Goal: Connect with others: Connect with others

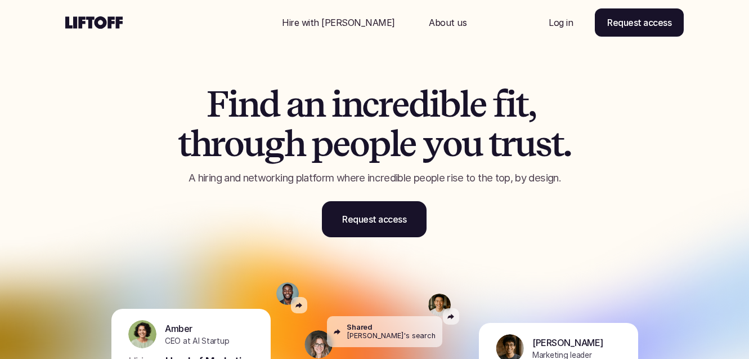
click at [555, 19] on p "Log in" at bounding box center [561, 23] width 24 height 14
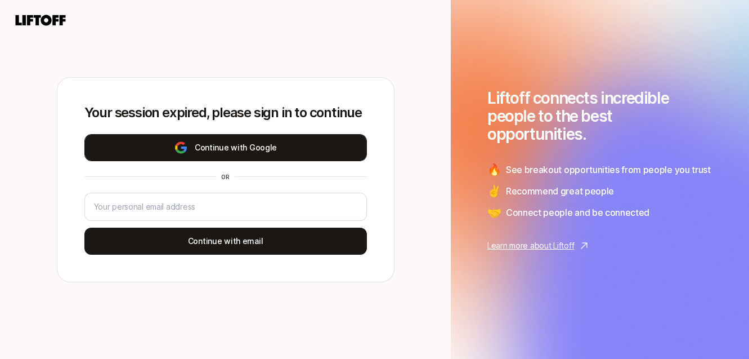
click at [297, 144] on button "Continue with Google" at bounding box center [225, 147] width 283 height 27
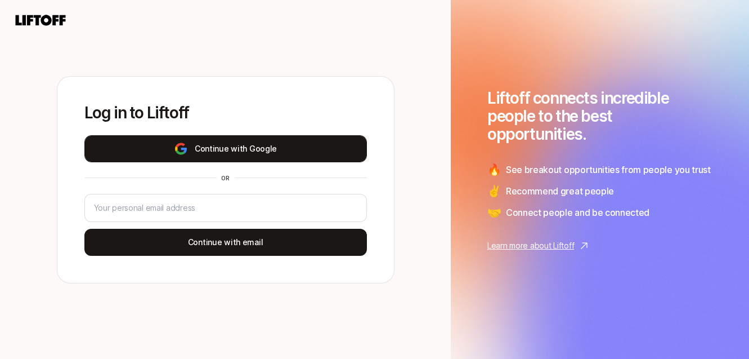
click at [287, 150] on button "Continue with Google" at bounding box center [225, 148] width 283 height 27
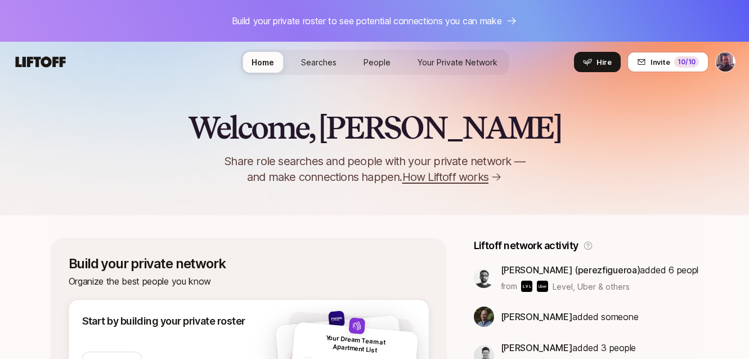
click at [720, 68] on html "Build your private roster to see potential connections you can make Home Search…" at bounding box center [374, 179] width 749 height 359
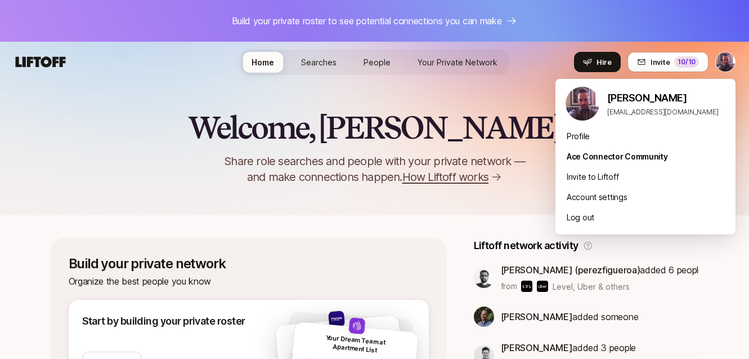
click at [215, 135] on html "Build your private roster to see potential connections you can make Home Search…" at bounding box center [374, 179] width 749 height 359
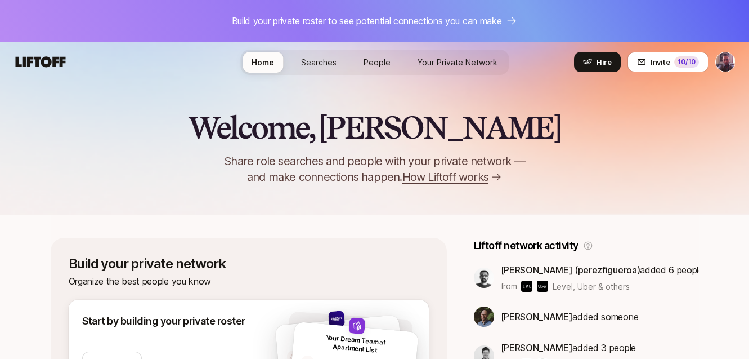
click at [329, 59] on span "Searches" at bounding box center [318, 62] width 35 height 10
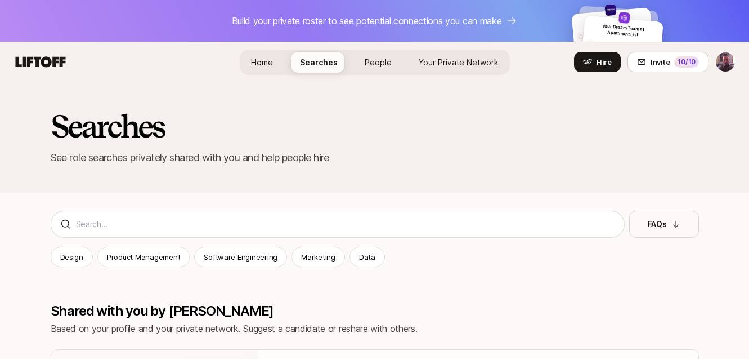
click at [282, 60] on link "Home" at bounding box center [262, 62] width 40 height 21
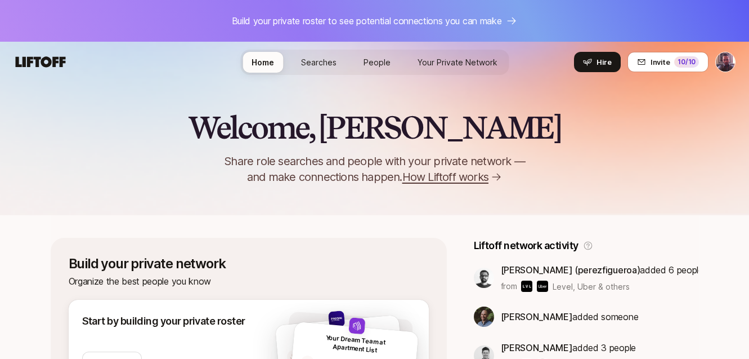
click at [480, 60] on span "Your Private Network" at bounding box center [458, 62] width 80 height 10
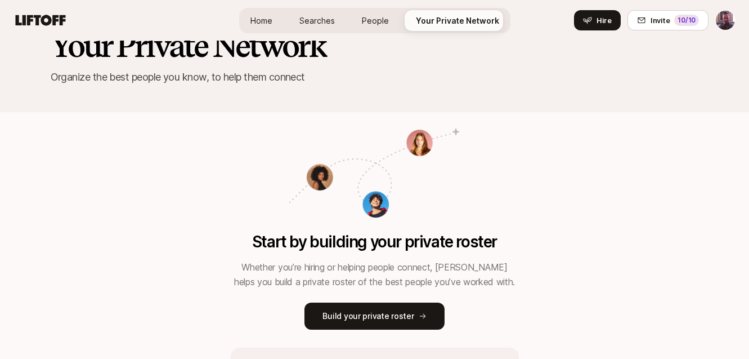
scroll to position [192, 0]
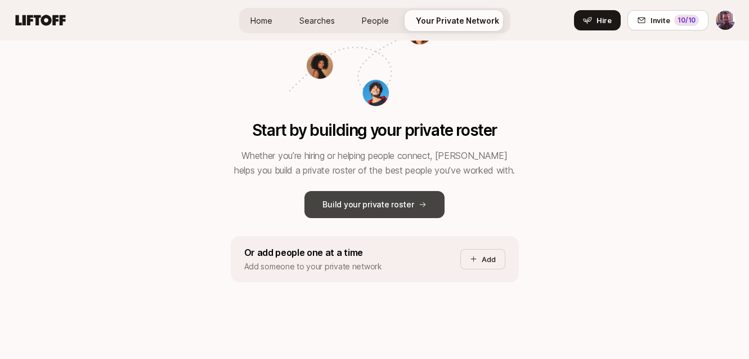
click at [403, 207] on p "Build your private roster" at bounding box center [368, 205] width 91 height 14
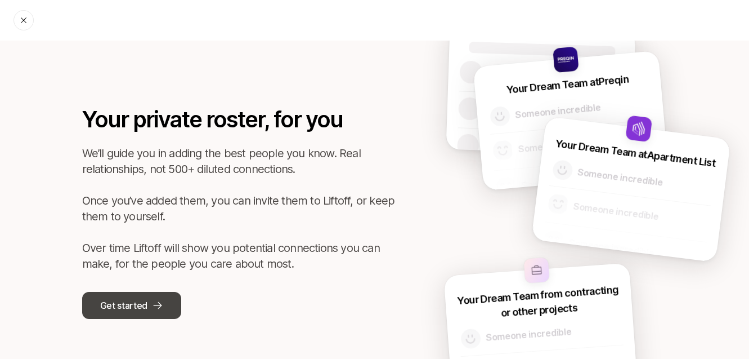
click at [124, 303] on p "Get started" at bounding box center [123, 305] width 47 height 15
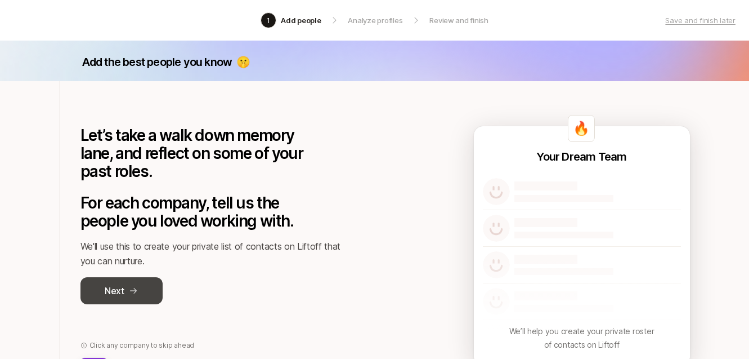
click at [128, 295] on button "Next" at bounding box center [122, 290] width 82 height 27
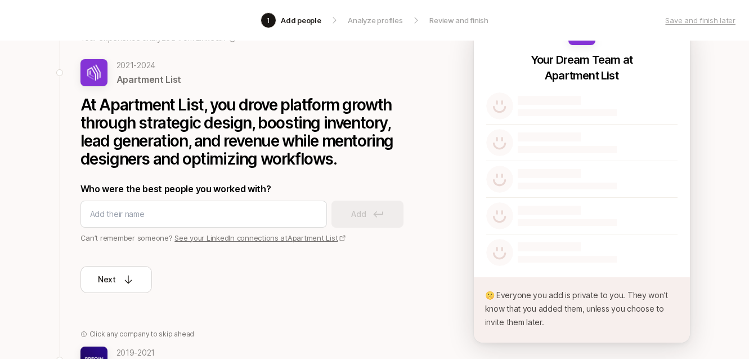
scroll to position [98, 0]
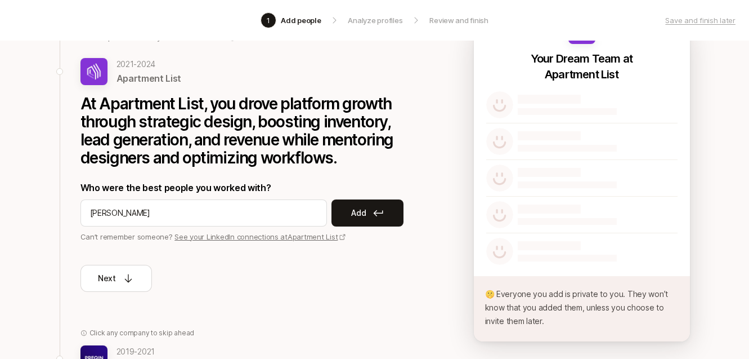
type input "David Setlzer"
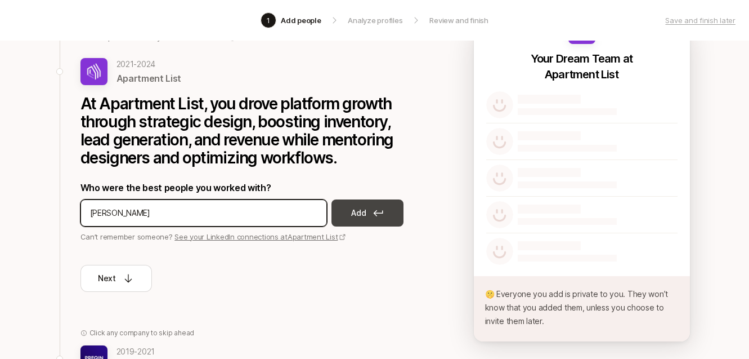
type input "Brea Foley"
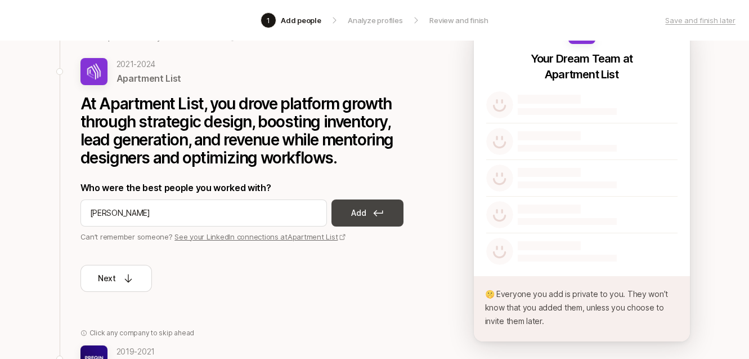
click at [361, 210] on p "Add" at bounding box center [358, 213] width 15 height 14
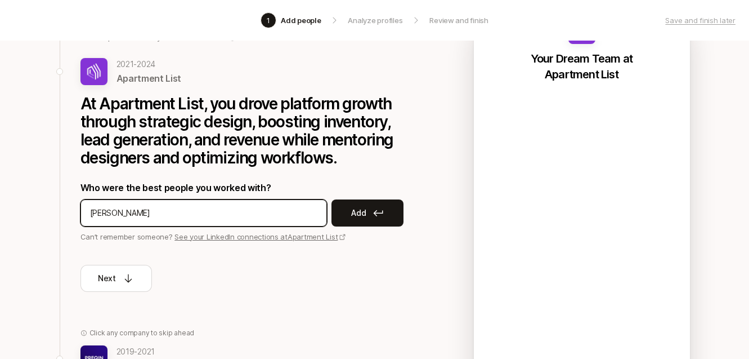
type input "David"
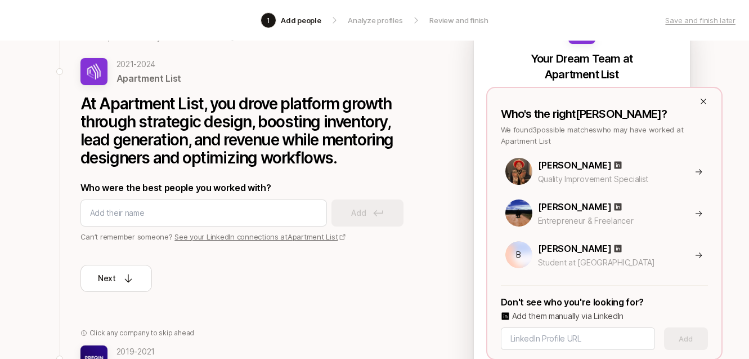
click at [710, 99] on div "Who's the right Brea Foley ? We found 3 possible matches who may have worked at…" at bounding box center [604, 223] width 236 height 273
click at [706, 101] on icon at bounding box center [703, 101] width 9 height 9
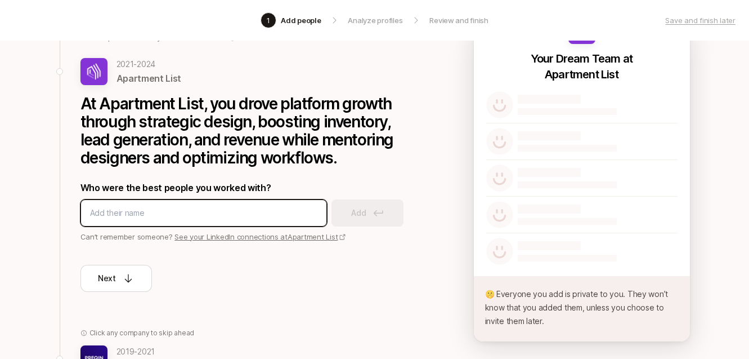
click at [145, 216] on input at bounding box center [203, 213] width 227 height 14
type input "d"
type input "Breanna Foley"
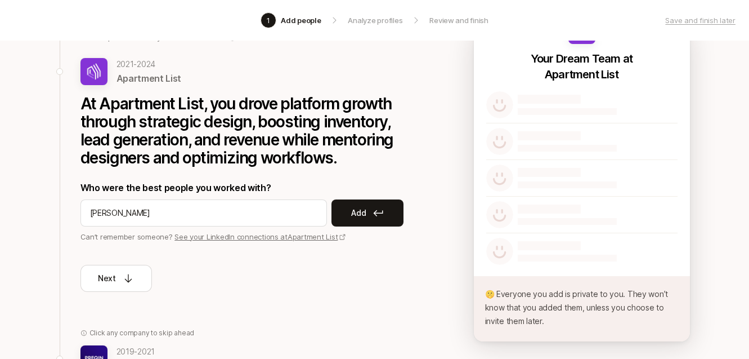
click at [349, 213] on button "Add" at bounding box center [368, 212] width 72 height 27
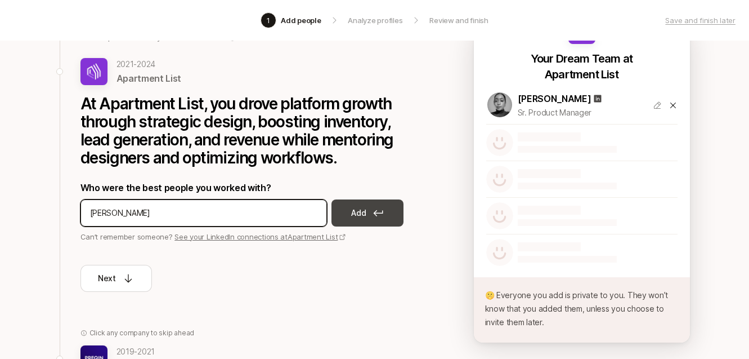
type input "Meghan York"
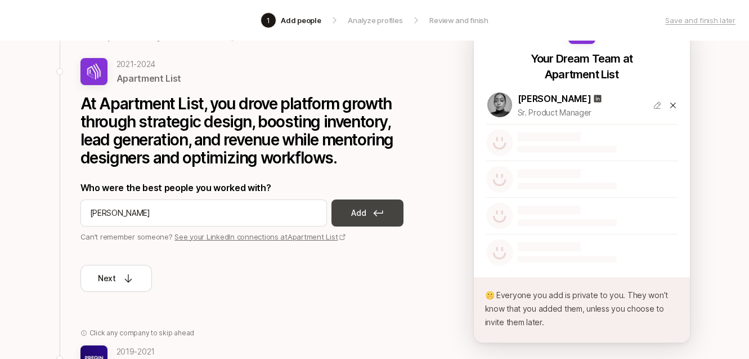
click at [394, 212] on button "Add" at bounding box center [368, 212] width 72 height 27
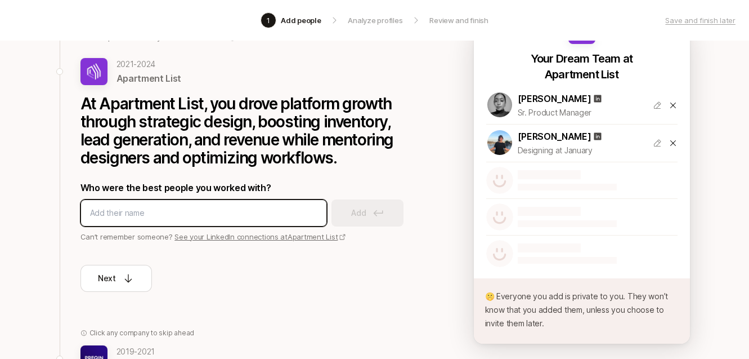
click at [242, 207] on input at bounding box center [203, 213] width 227 height 14
type input "Dav"
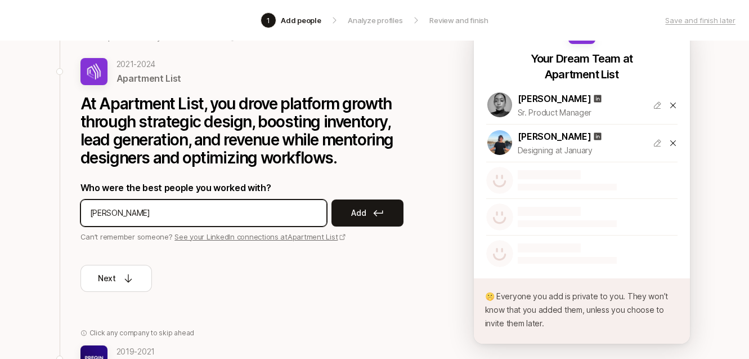
type input "Peter"
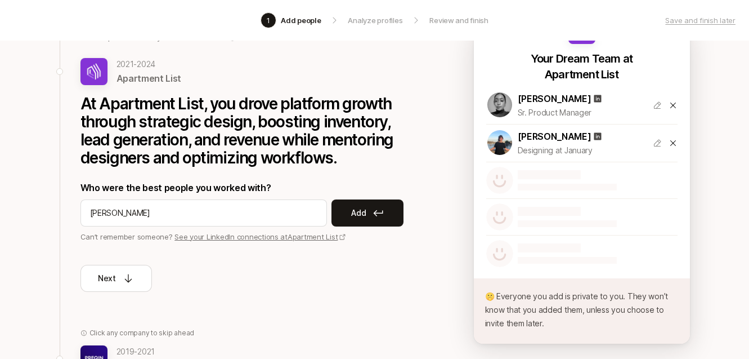
click at [340, 116] on p "At Apartment List, you drove platform growth through strategic design, boosting…" at bounding box center [250, 131] width 338 height 72
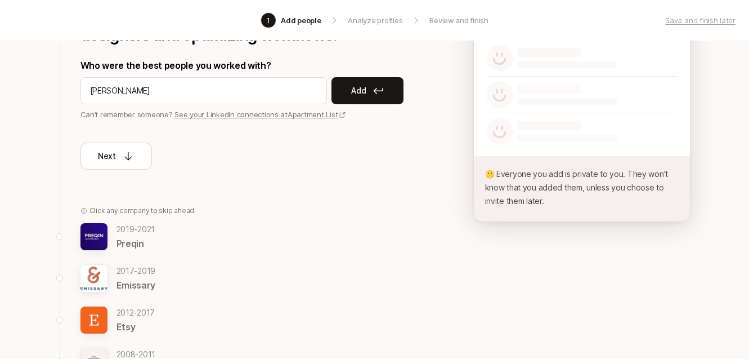
scroll to position [223, 0]
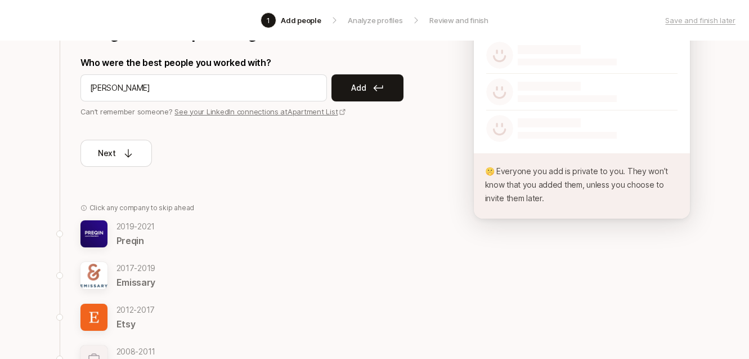
click at [194, 232] on div "2019 - 2021 Preqin" at bounding box center [250, 234] width 338 height 28
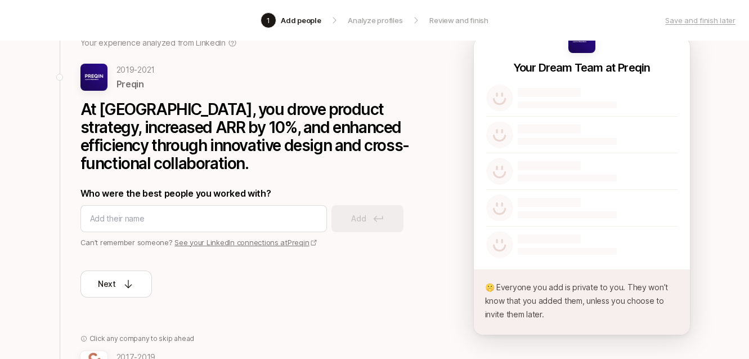
scroll to position [85, 0]
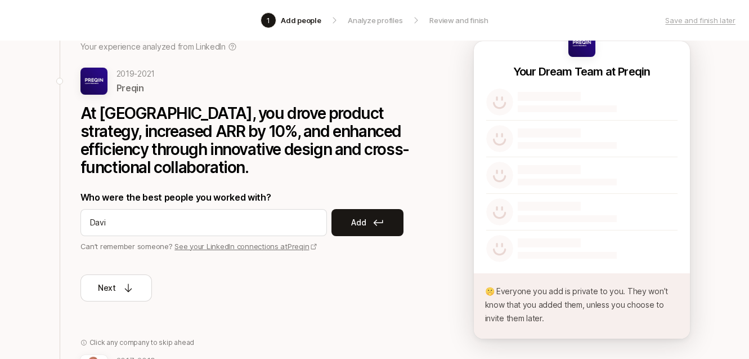
type input "David"
click at [243, 245] on link "See your LinkedIn connections at Preqin" at bounding box center [246, 246] width 143 height 9
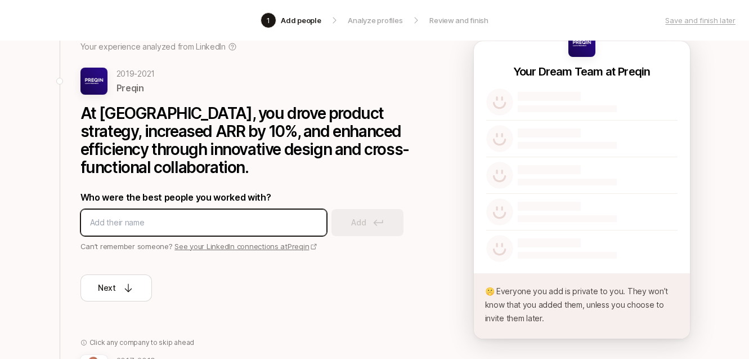
click at [157, 218] on input at bounding box center [203, 223] width 227 height 14
type input "Jie Sin Chia"
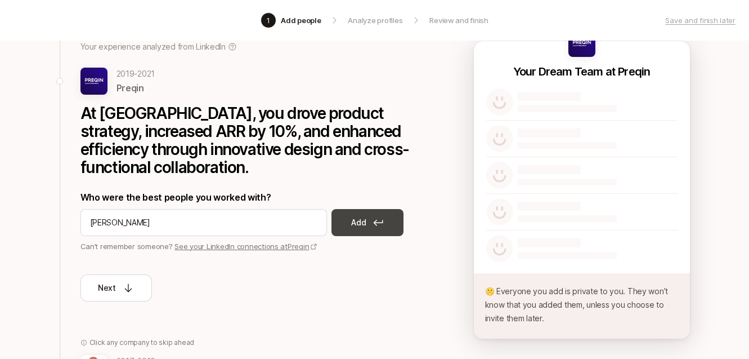
click at [356, 224] on p "Add" at bounding box center [358, 223] width 15 height 14
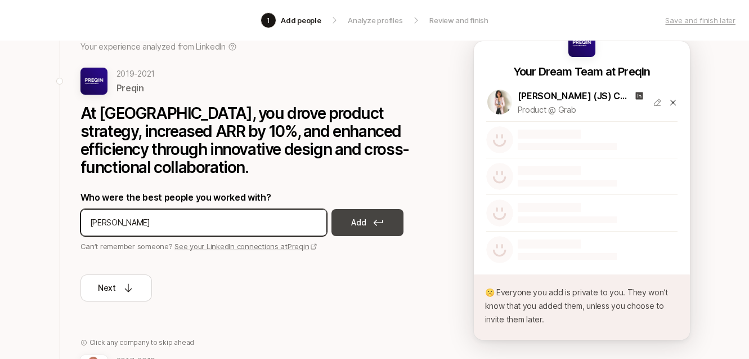
type input "Emese Mandzak"
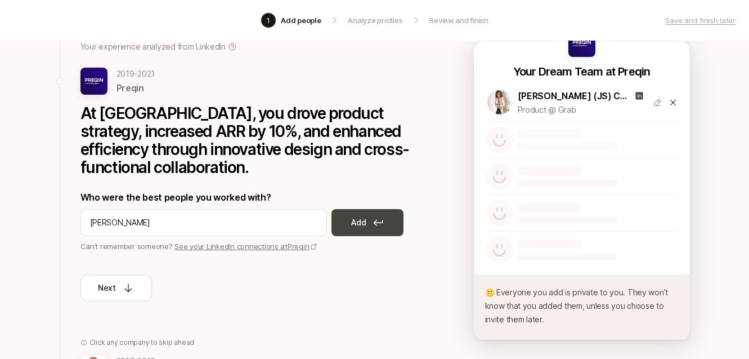
click at [343, 217] on button "Add" at bounding box center [368, 222] width 72 height 27
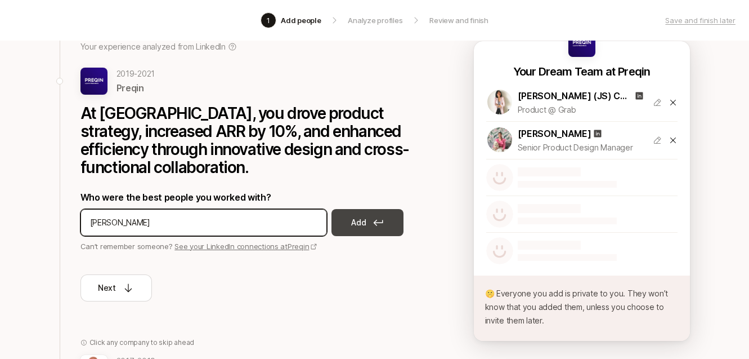
type input "Chun Tung"
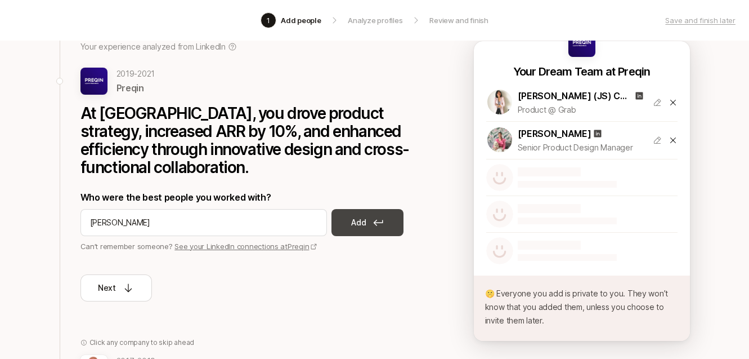
click at [361, 217] on p "Add" at bounding box center [358, 223] width 15 height 14
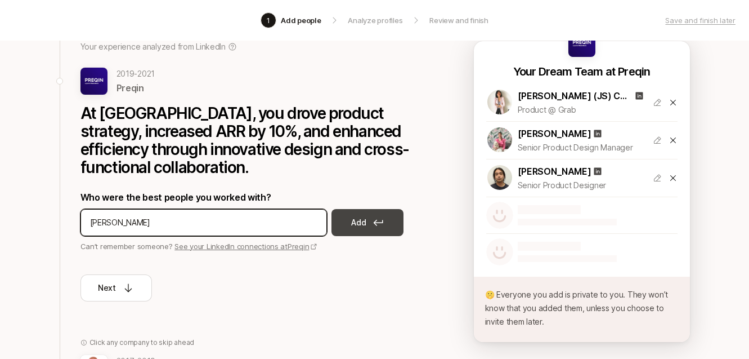
type input "Jacob Vecchio"
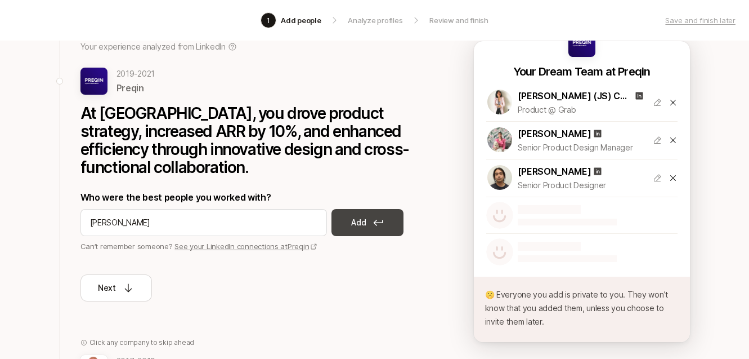
click at [381, 226] on button "Add" at bounding box center [368, 222] width 72 height 27
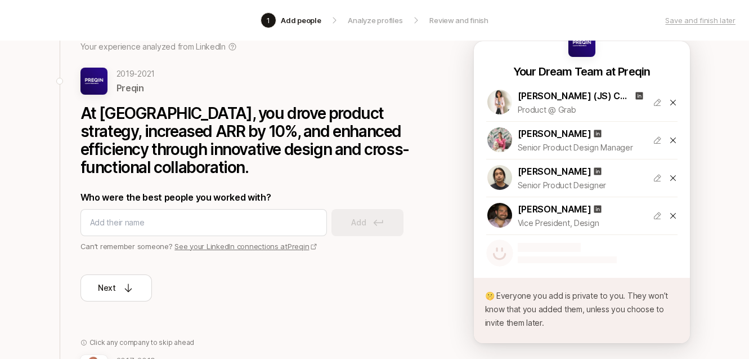
click at [253, 141] on p "At Preqin, you drove product strategy, increased ARR by 10%, and enhanced effic…" at bounding box center [250, 140] width 338 height 72
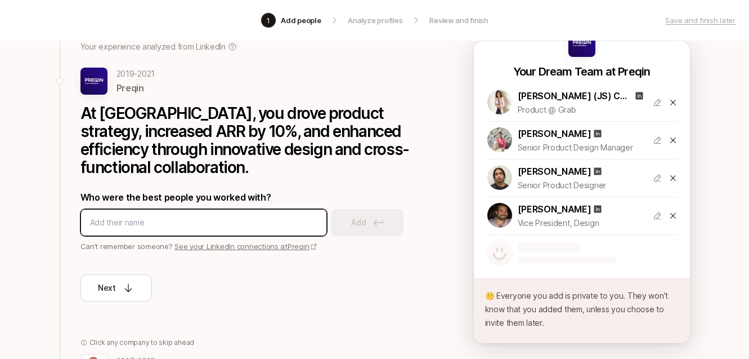
click at [212, 219] on input at bounding box center [203, 223] width 227 height 14
type input "Aisha Olafunmishe"
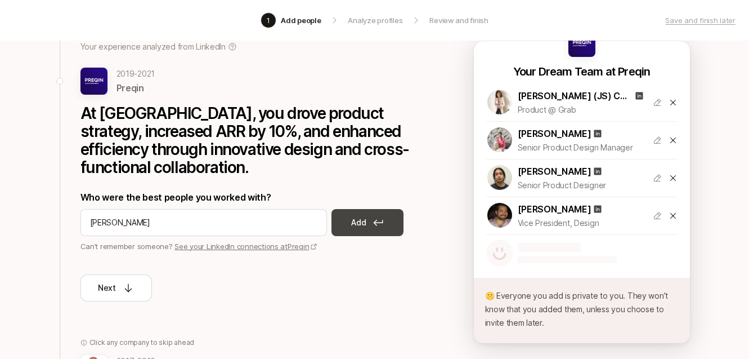
click at [366, 209] on button "Add" at bounding box center [368, 222] width 72 height 27
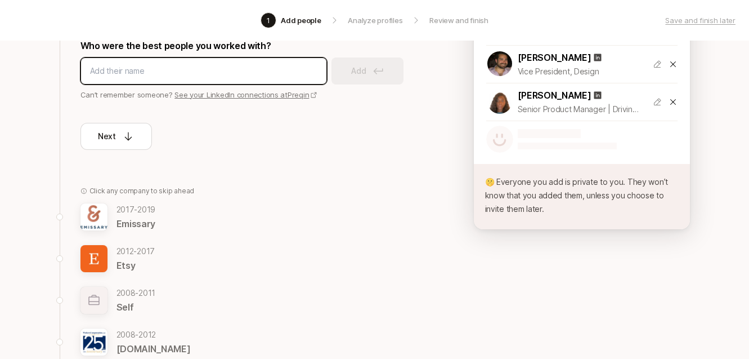
scroll to position [254, 0]
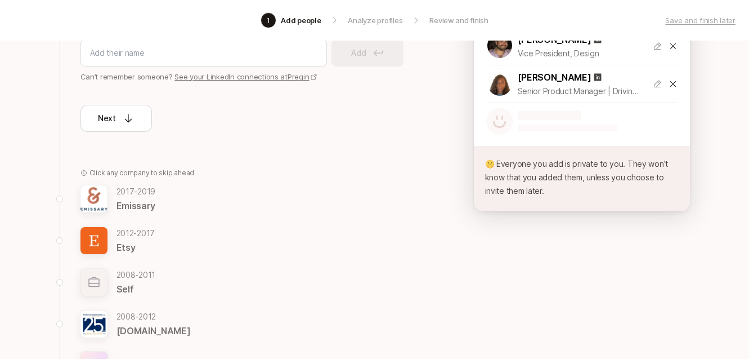
click at [328, 215] on div "2017 - 2019 Emissary 2012 - 2017 Etsy 2008 - 2011 Self 2008 - 2012 WorkersCompe…" at bounding box center [250, 282] width 338 height 194
click at [165, 194] on div "2017 - 2019 Emissary" at bounding box center [250, 199] width 338 height 28
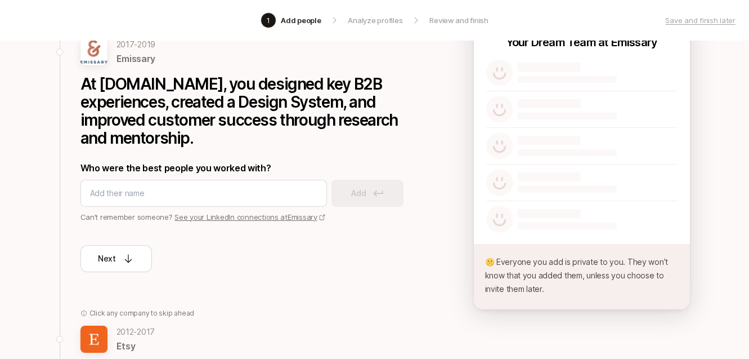
scroll to position [86, 0]
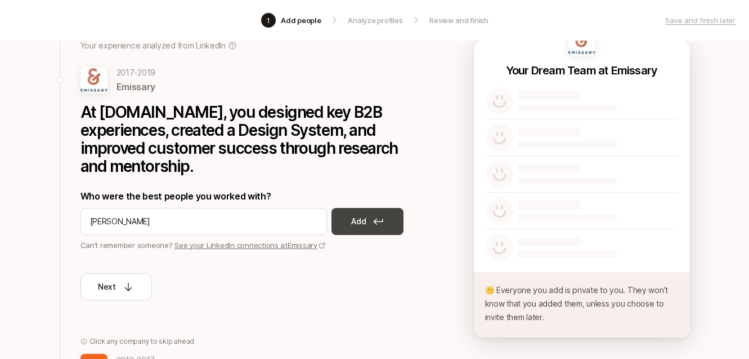
type input "Bailey Schroeder"
click at [367, 221] on button "Add" at bounding box center [368, 221] width 72 height 27
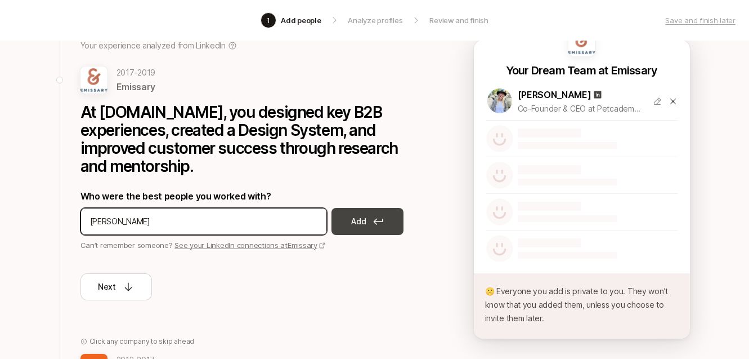
type input "Mikkoh Chen"
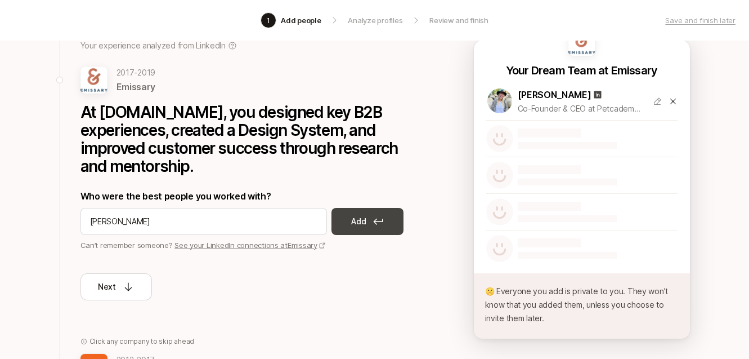
click at [342, 218] on button "Add" at bounding box center [368, 221] width 72 height 27
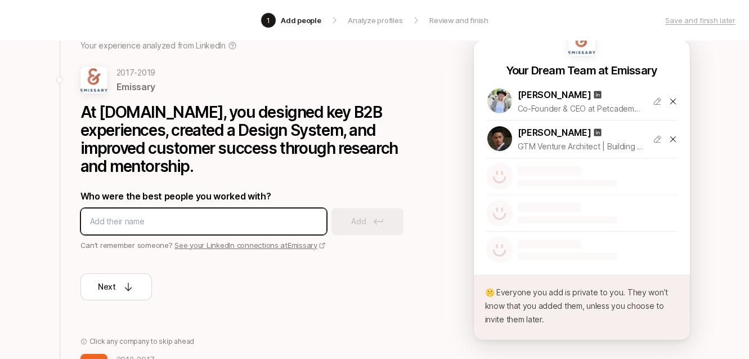
click at [226, 217] on input at bounding box center [203, 222] width 227 height 14
type input "Kelsey"
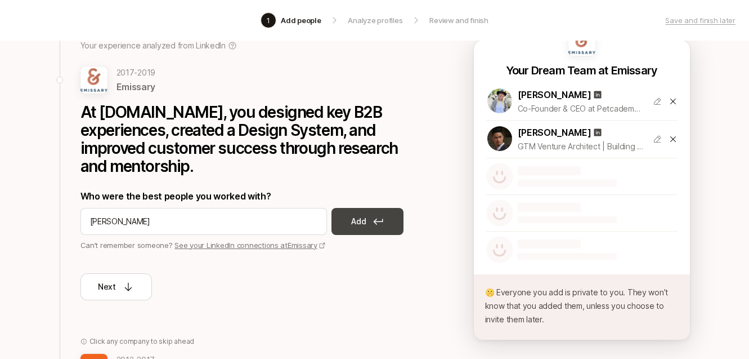
click at [343, 221] on button "Add" at bounding box center [368, 221] width 72 height 27
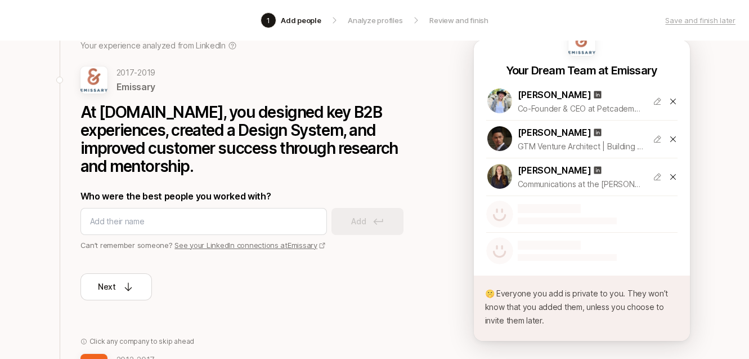
click at [293, 145] on p "At Emissary.io, you designed key B2B experiences, created a Design System, and …" at bounding box center [250, 139] width 338 height 72
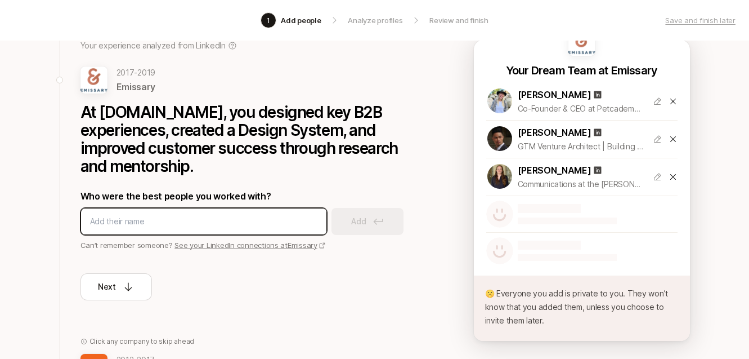
click at [230, 221] on input at bounding box center [203, 222] width 227 height 14
type input "Nathan Darko"
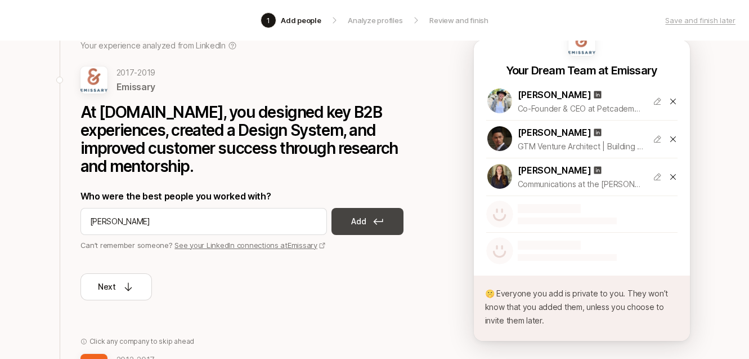
click at [373, 219] on icon at bounding box center [378, 221] width 10 height 7
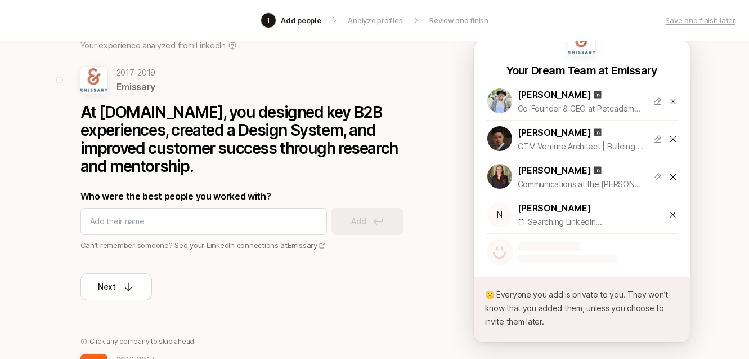
click at [260, 131] on p "At Emissary.io, you designed key B2B experiences, created a Design System, and …" at bounding box center [250, 139] width 338 height 72
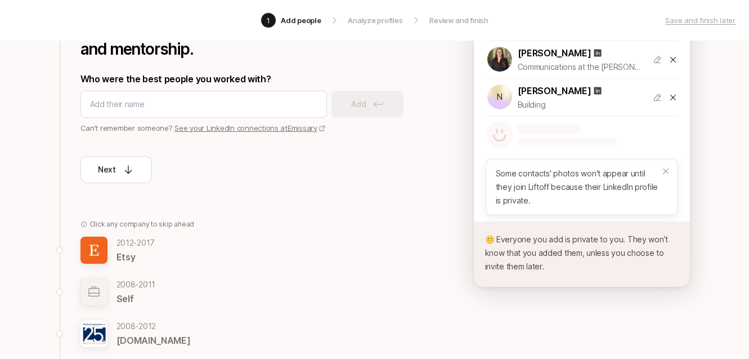
scroll to position [206, 0]
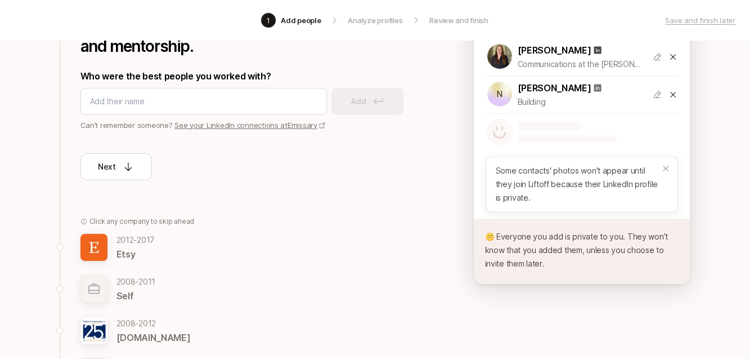
click at [595, 86] on icon at bounding box center [598, 87] width 7 height 7
click at [164, 251] on div "2012 - 2017 Etsy" at bounding box center [250, 247] width 338 height 28
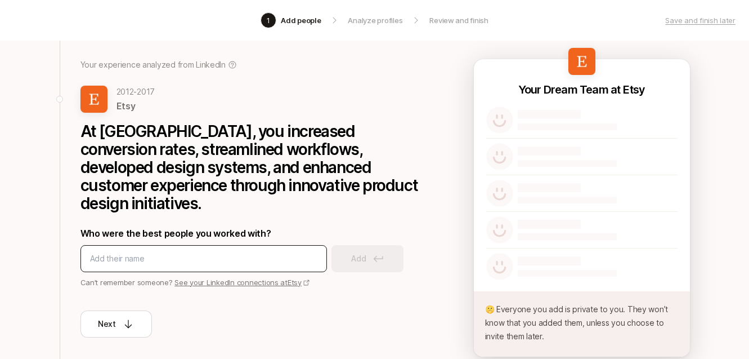
scroll to position [65, 0]
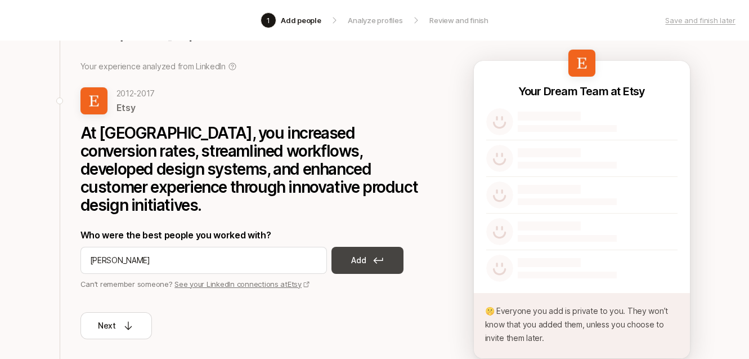
type input "Kim Bost"
click at [363, 253] on p "Add" at bounding box center [358, 260] width 15 height 14
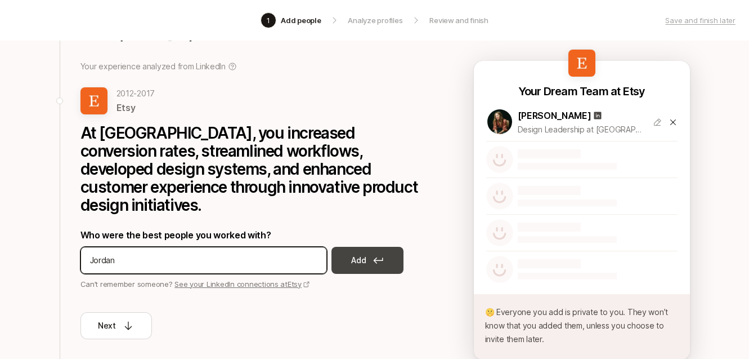
type input "Jordan"
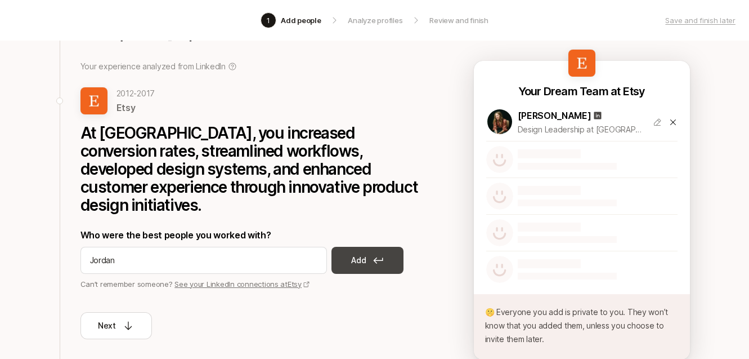
click at [358, 253] on p "Add" at bounding box center [358, 260] width 15 height 14
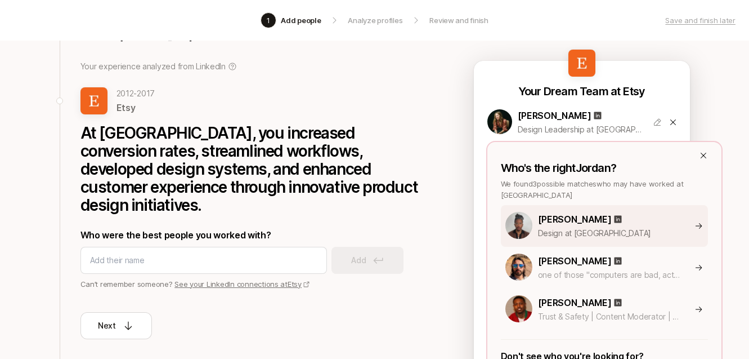
click at [685, 215] on div "Jordan Obi Design at Anthropic" at bounding box center [633, 226] width 190 height 28
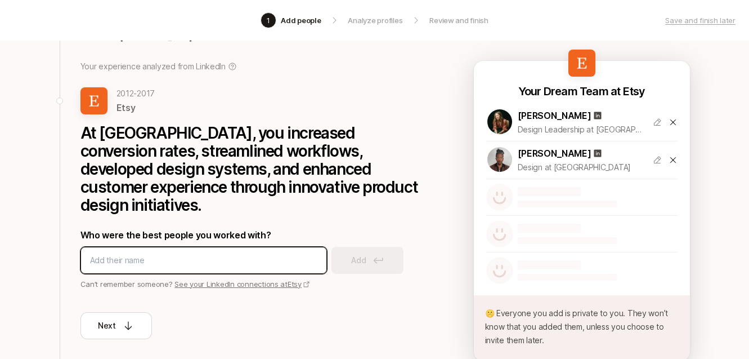
click at [176, 253] on input at bounding box center [203, 260] width 227 height 14
type input "Alia"
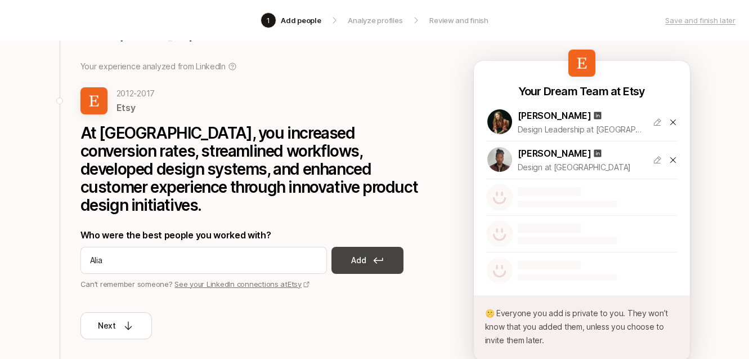
click at [346, 247] on button "Add" at bounding box center [368, 260] width 72 height 27
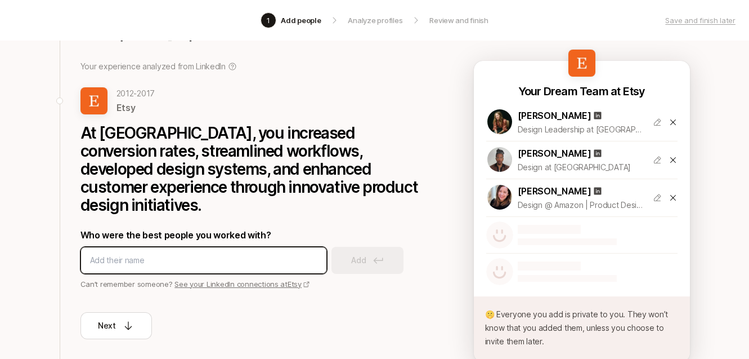
click at [221, 253] on input at bounding box center [203, 260] width 227 height 14
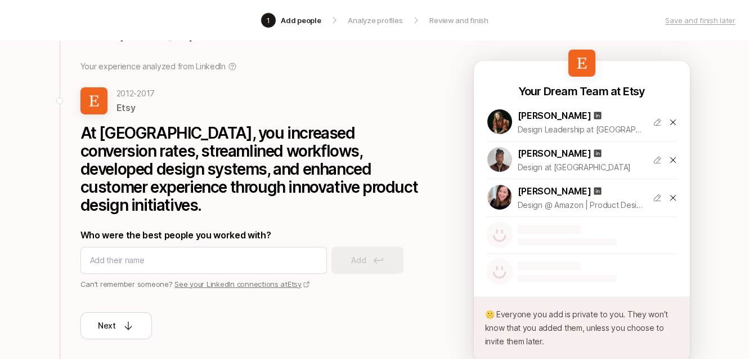
click at [273, 156] on p "At Etsy, you increased conversion rates, streamlined workflows, developed desig…" at bounding box center [250, 169] width 338 height 90
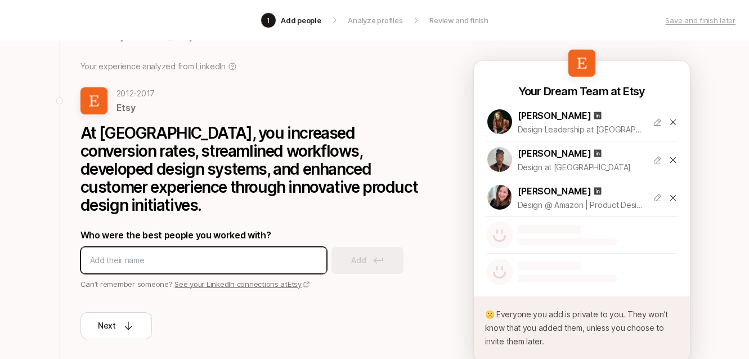
click at [256, 253] on input at bounding box center [203, 260] width 227 height 14
click at [239, 253] on input at bounding box center [203, 260] width 227 height 14
type input "Kyle Turman"
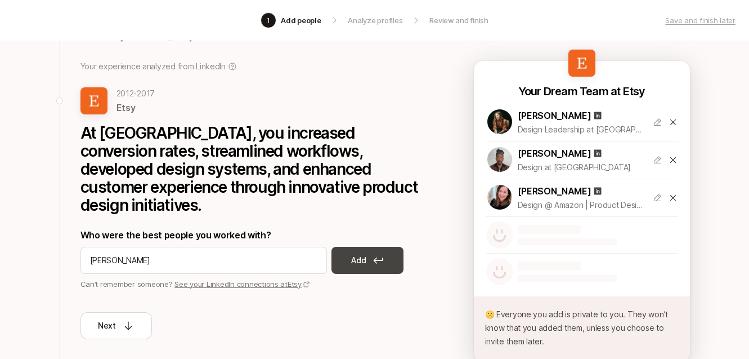
click at [346, 248] on button "Add" at bounding box center [368, 260] width 72 height 27
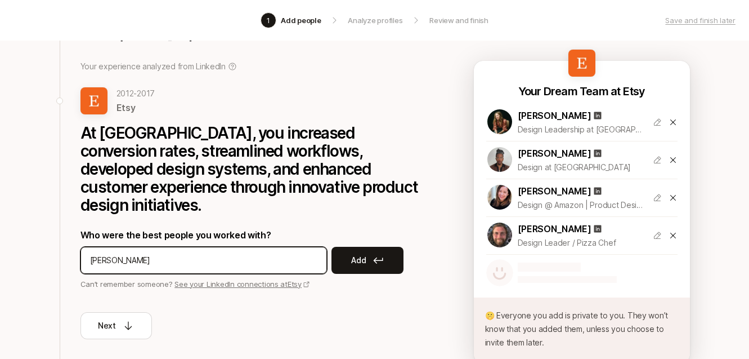
type input "Kristen"
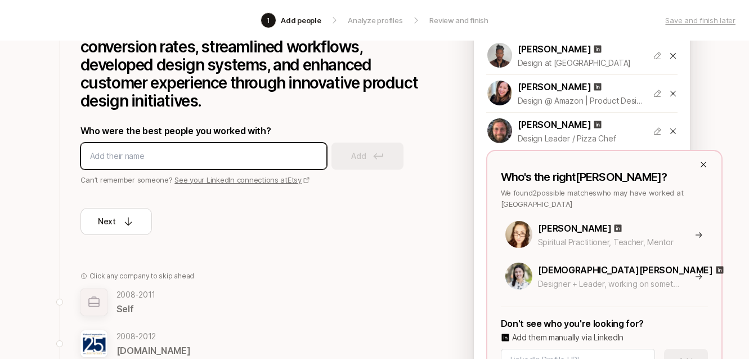
scroll to position [176, 0]
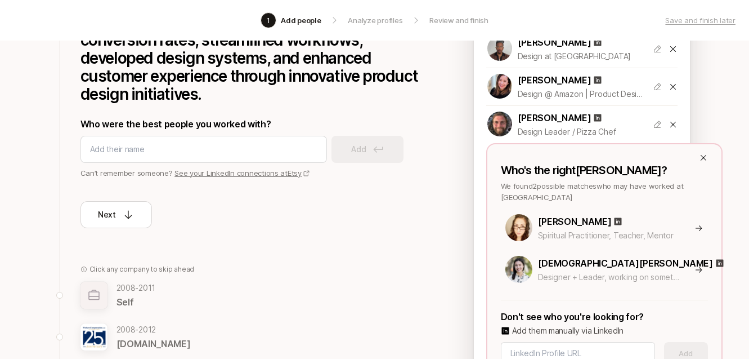
click at [708, 155] on div "Who's the right Kristen ? We found 2 possible matches who may have worked at Et…" at bounding box center [604, 258] width 236 height 231
click at [704, 157] on icon at bounding box center [703, 157] width 9 height 9
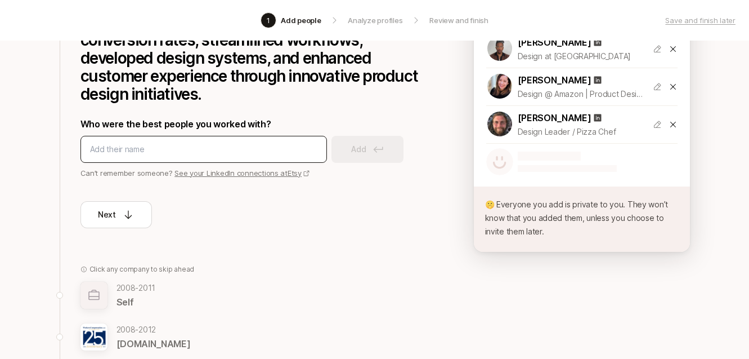
click at [256, 143] on div at bounding box center [204, 149] width 247 height 27
click at [236, 139] on div at bounding box center [204, 149] width 247 height 27
click at [185, 117] on div "Who were the best people you worked with? Add Can’t remember someone? See your …" at bounding box center [250, 148] width 338 height 62
click at [176, 142] on input at bounding box center [203, 149] width 227 height 14
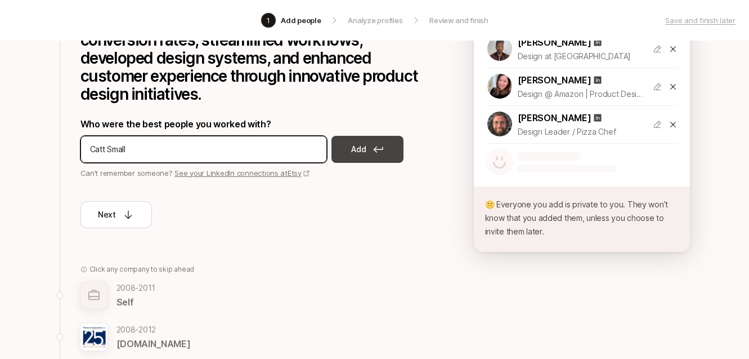
type input "Catt Small"
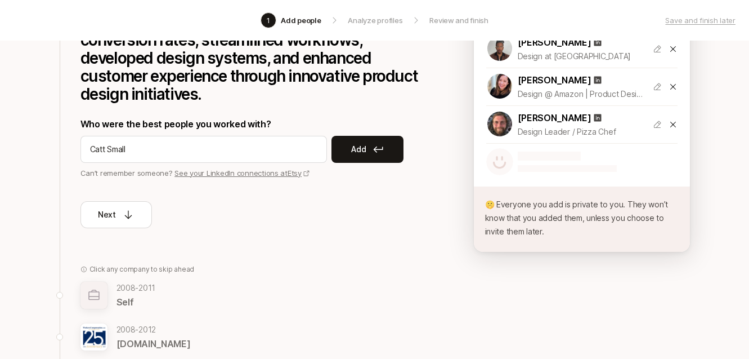
click at [364, 140] on button "Add" at bounding box center [368, 149] width 72 height 27
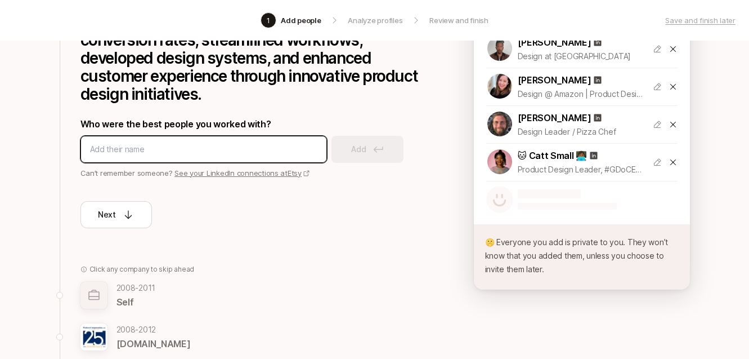
click at [195, 142] on input at bounding box center [203, 149] width 227 height 14
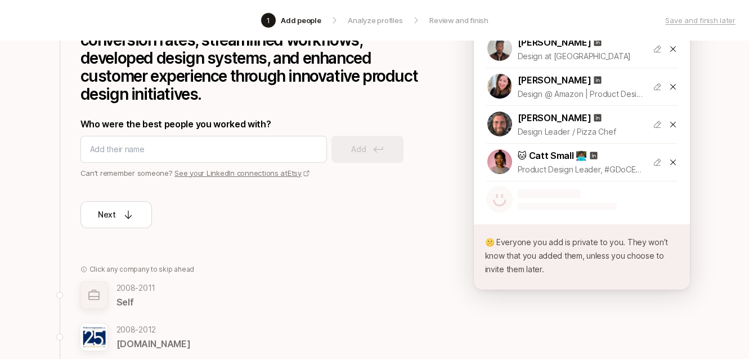
click at [385, 167] on p "Can’t remember someone? See your LinkedIn connections at Etsy" at bounding box center [250, 172] width 338 height 11
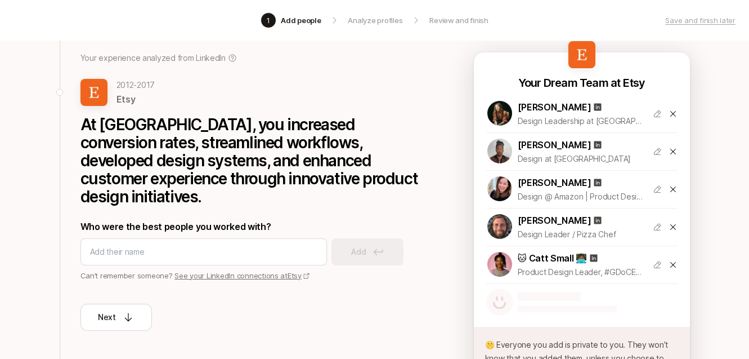
scroll to position [62, 0]
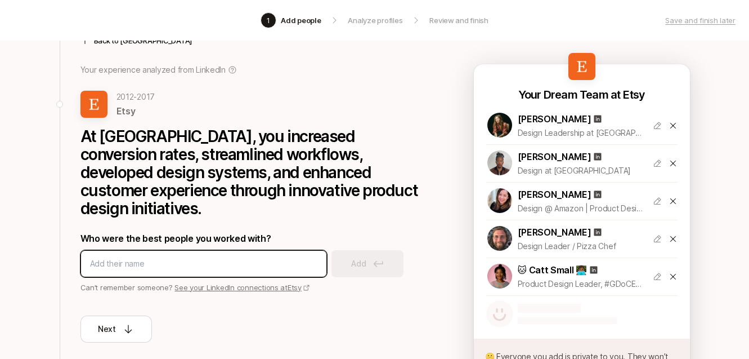
click at [224, 257] on input at bounding box center [203, 264] width 227 height 14
type input "M"
type input "Michael M"
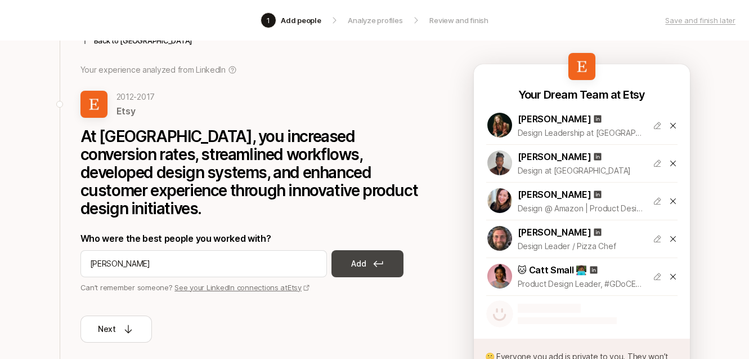
click at [379, 254] on button "Add" at bounding box center [368, 263] width 72 height 27
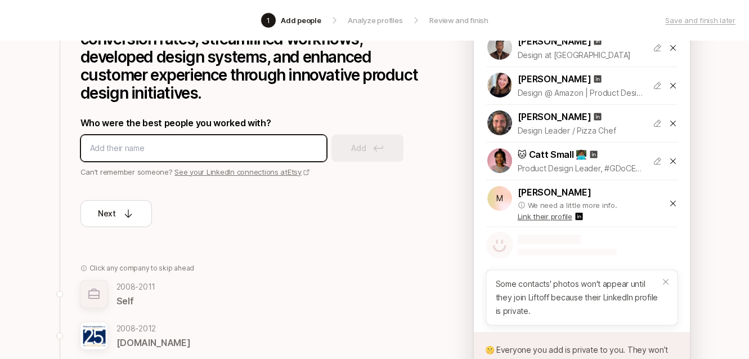
scroll to position [182, 0]
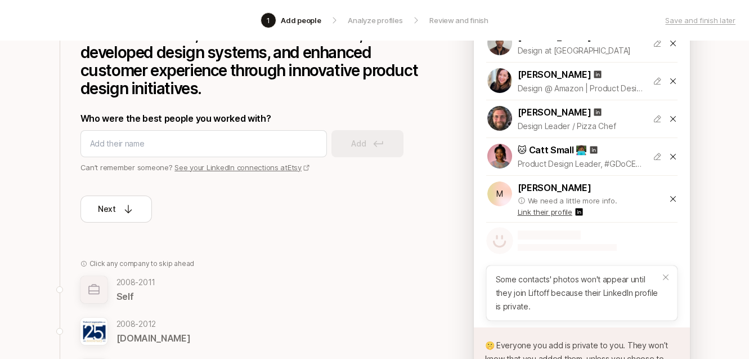
click at [668, 195] on div "M Michael M We need a little more info. Link their profile" at bounding box center [581, 199] width 191 height 46
click at [672, 198] on icon at bounding box center [673, 199] width 6 height 6
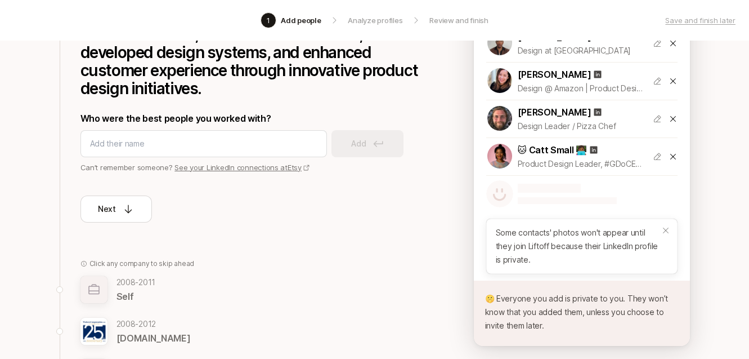
scroll to position [312, 0]
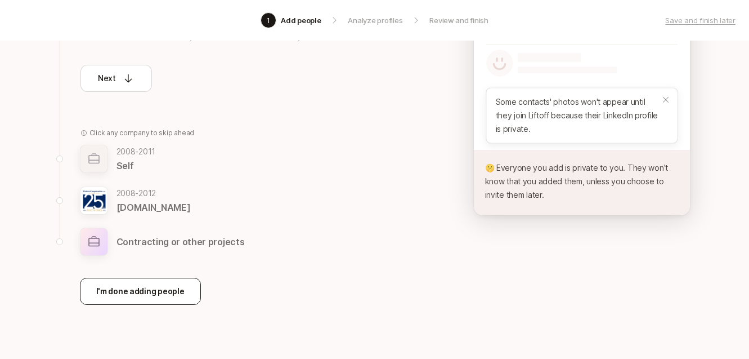
click at [151, 278] on button "I'm done adding people" at bounding box center [140, 291] width 121 height 27
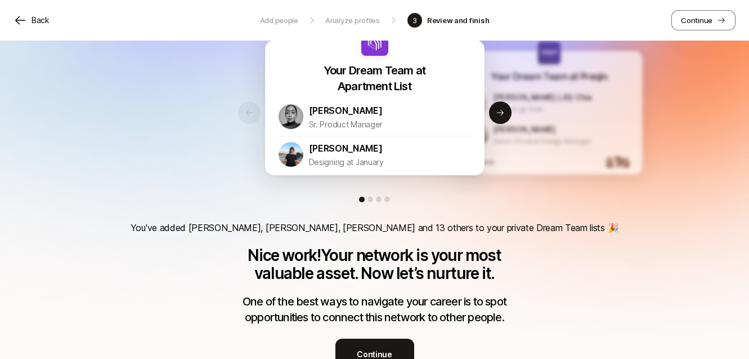
scroll to position [51, 0]
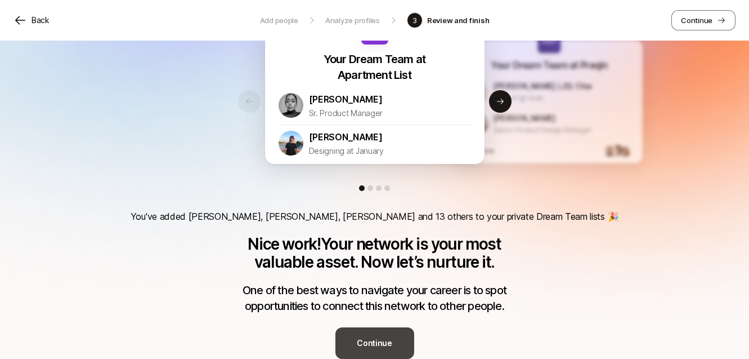
click at [359, 350] on button "Continue" at bounding box center [375, 343] width 79 height 32
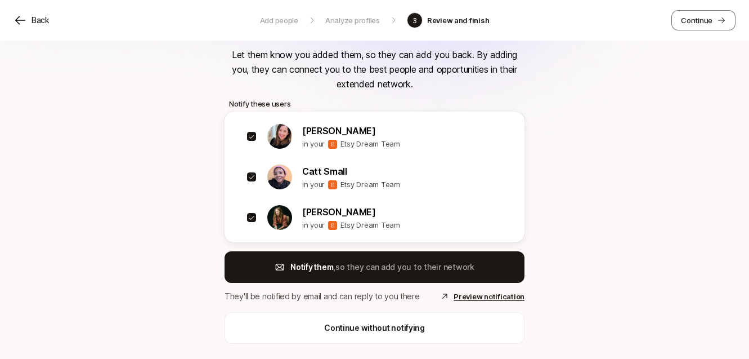
scroll to position [92, 0]
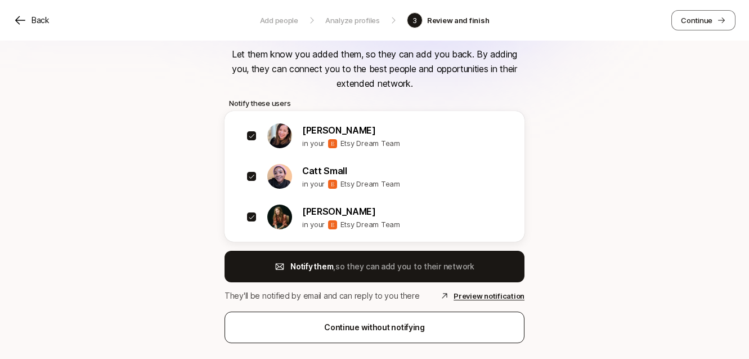
click at [350, 320] on p "Continue without notifying" at bounding box center [374, 327] width 101 height 14
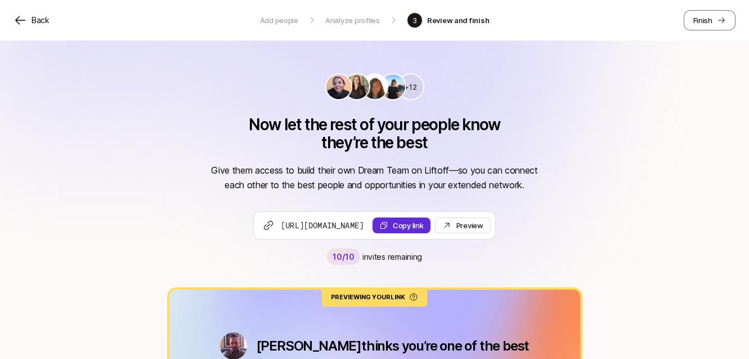
click at [38, 24] on p "Back" at bounding box center [41, 21] width 18 height 14
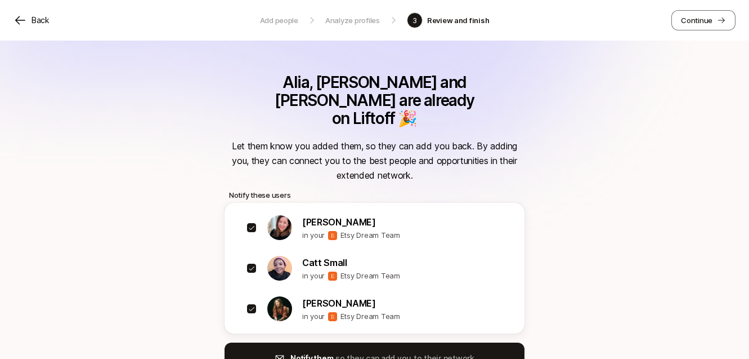
click at [38, 24] on p "Back" at bounding box center [41, 21] width 18 height 14
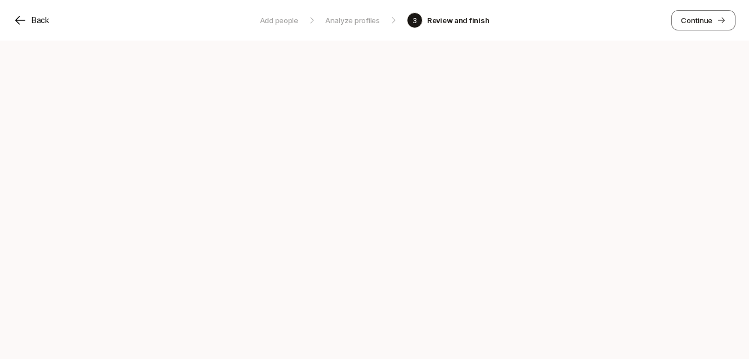
scroll to position [51, 0]
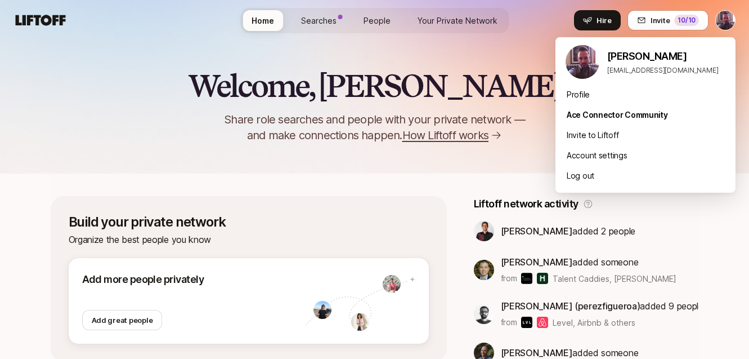
click at [726, 14] on html "Home Searches People Your Private Network Your Network Hire Hire Invite 10 /10 …" at bounding box center [374, 179] width 749 height 359
click at [605, 95] on div "Profile" at bounding box center [646, 94] width 180 height 20
